Goal: Navigation & Orientation: Find specific page/section

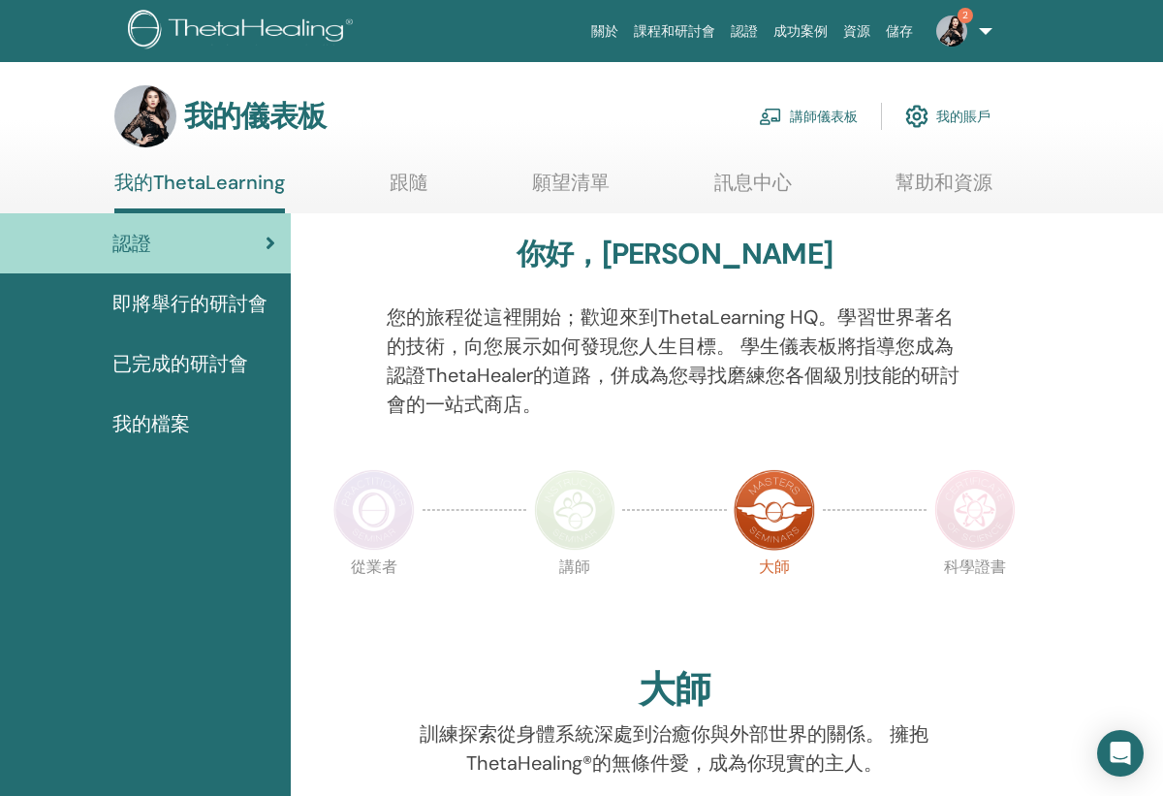
click at [825, 117] on link "講師儀表板" at bounding box center [808, 116] width 99 height 43
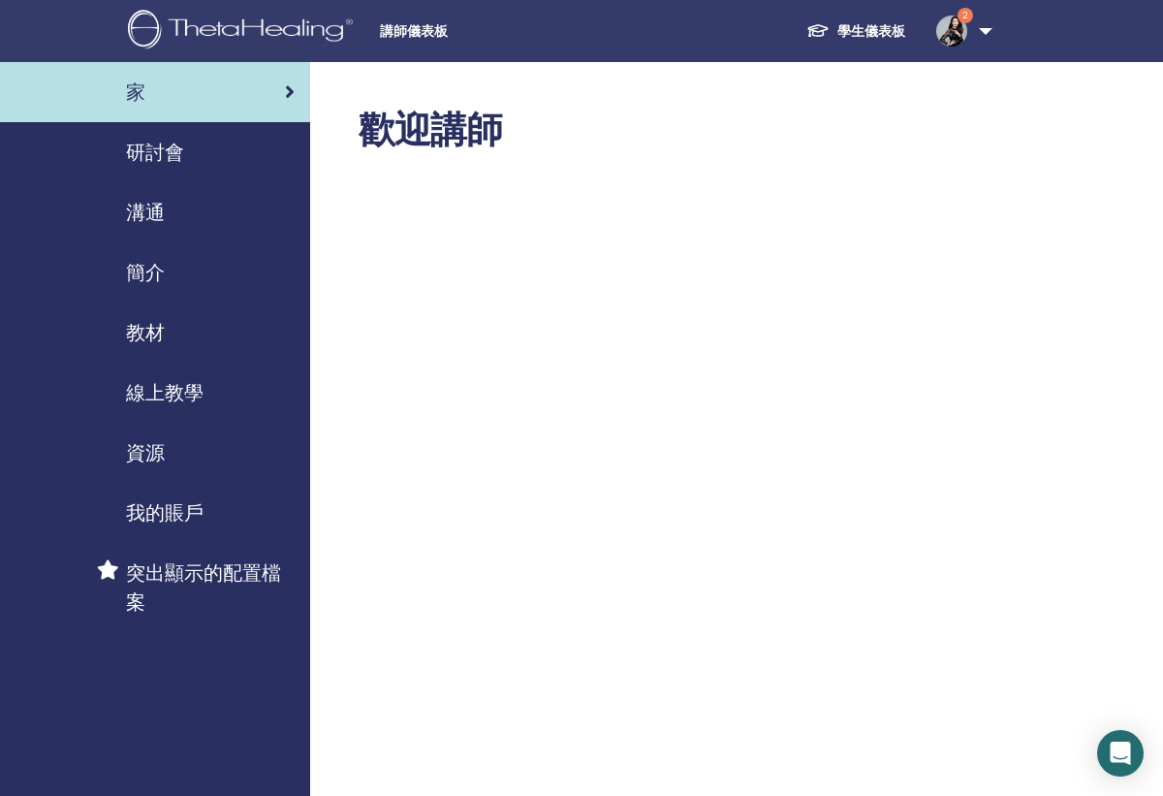
click at [202, 159] on div "研討會" at bounding box center [155, 152] width 279 height 29
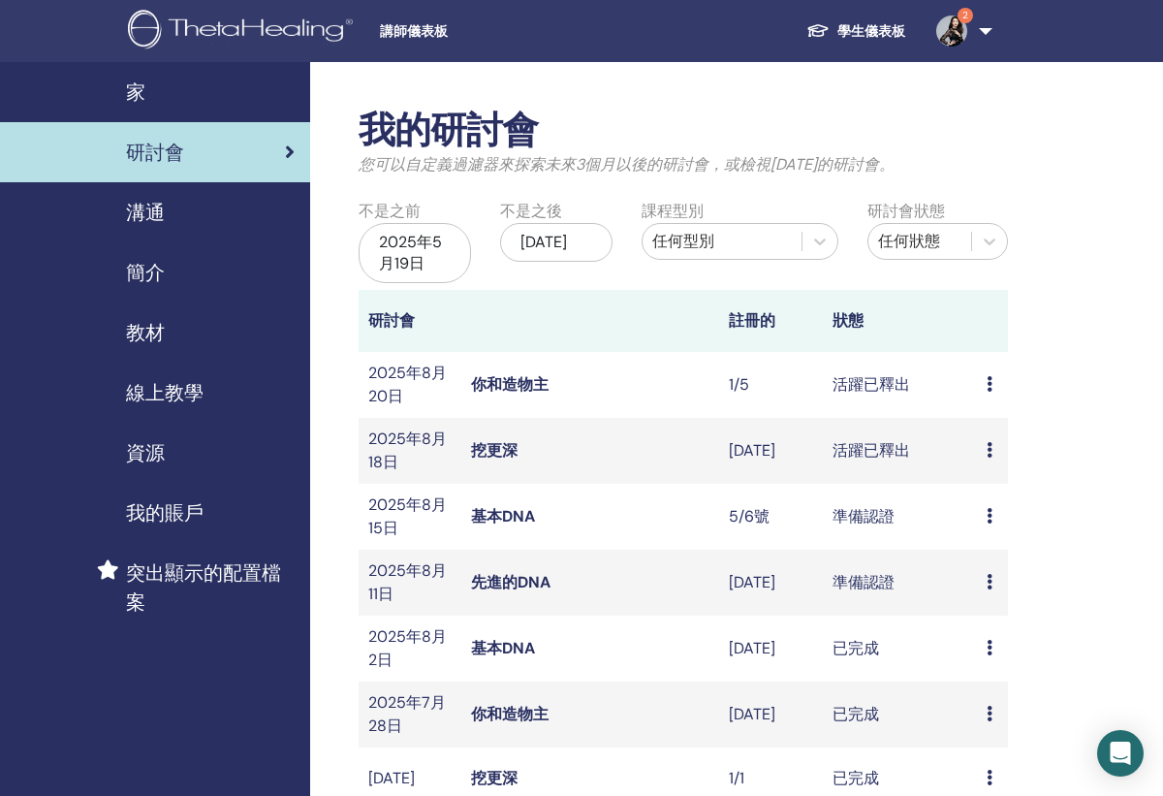
click at [497, 376] on link "你和造物主" at bounding box center [510, 384] width 78 height 20
